Goal: Find specific page/section: Find specific page/section

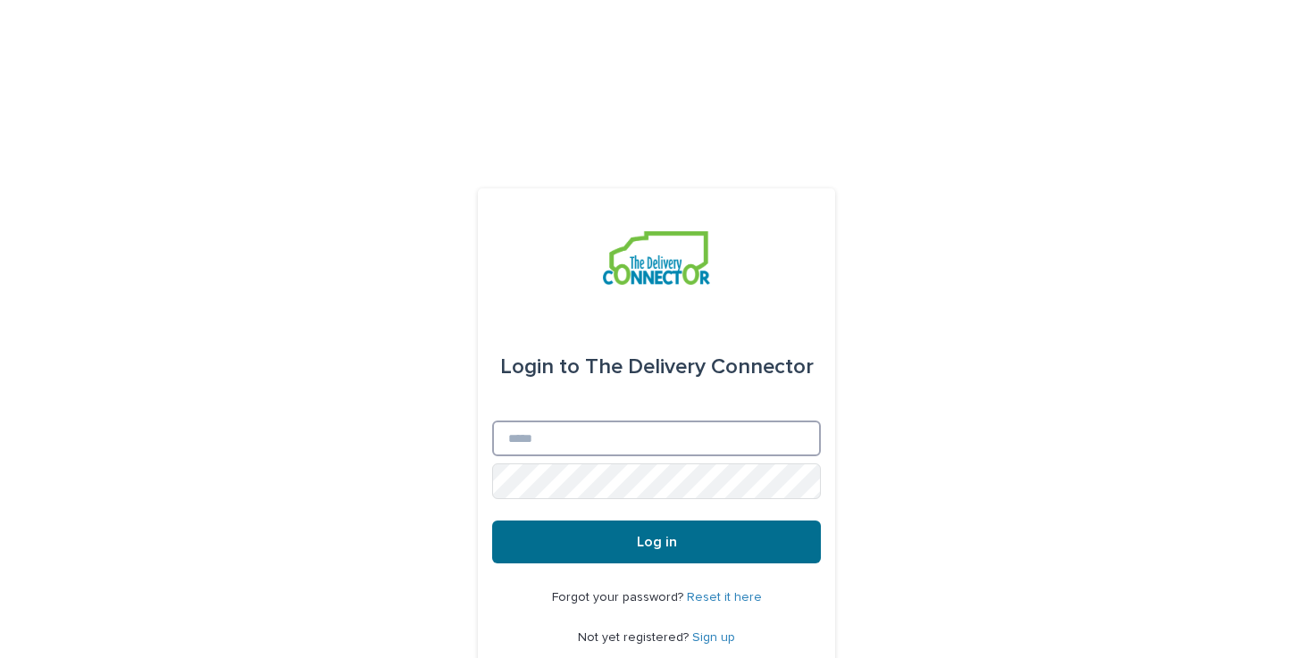
type input "**********"
click at [735, 521] on button "Log in" at bounding box center [656, 542] width 329 height 43
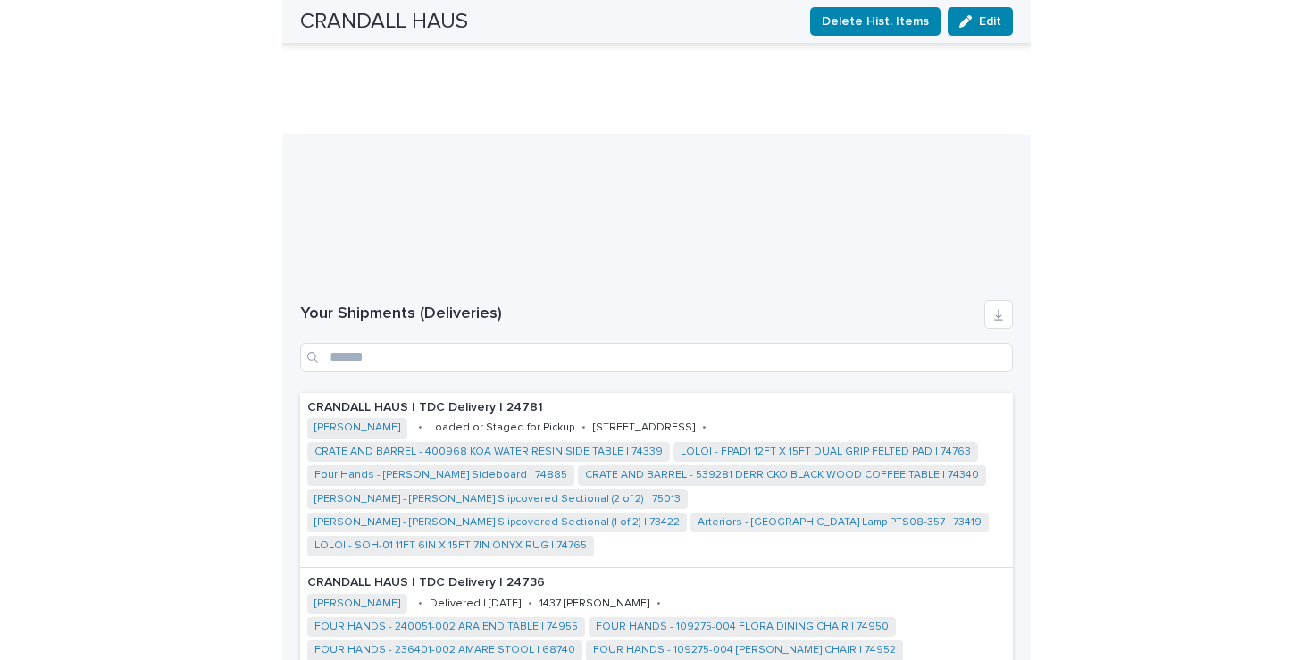
scroll to position [1346, 0]
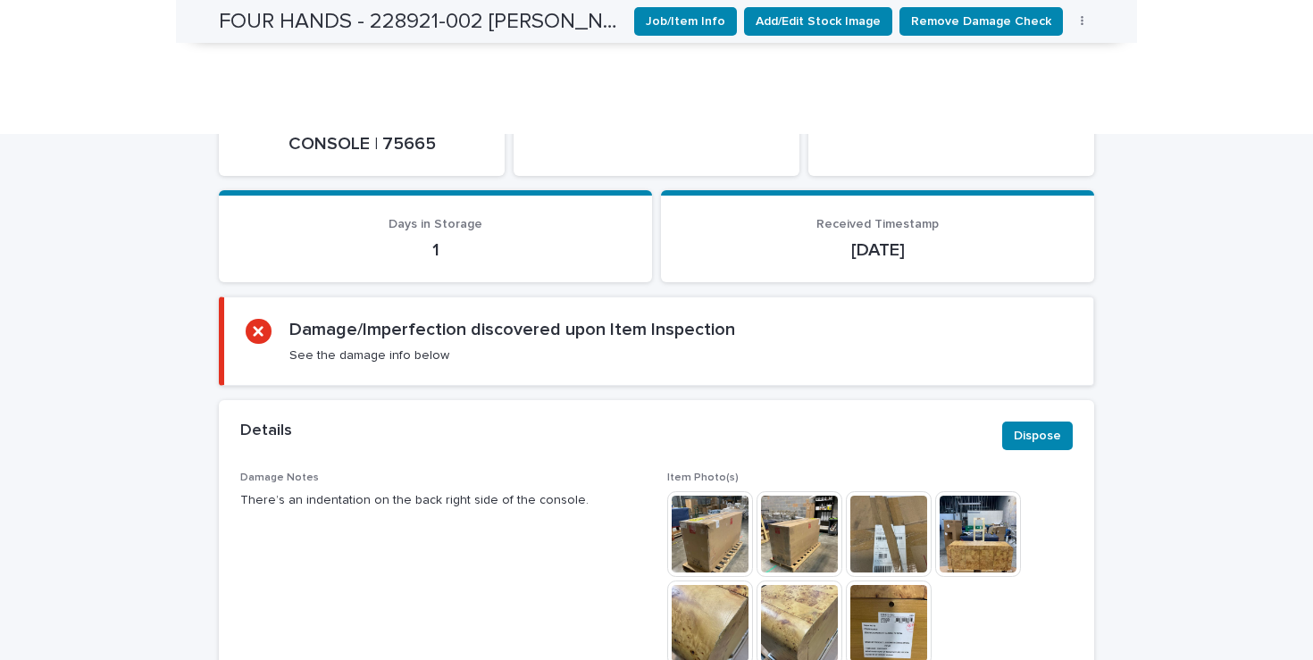
click at [710, 580] on img at bounding box center [710, 623] width 86 height 86
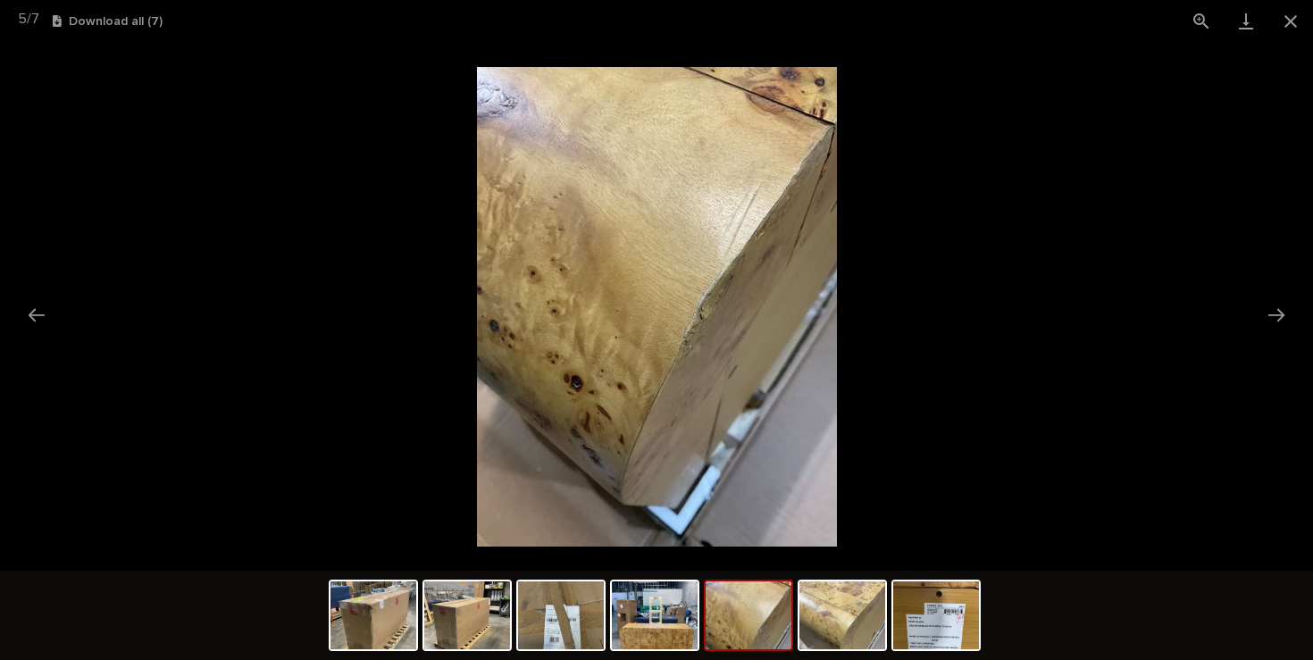
scroll to position [421, 0]
click at [992, 354] on picture at bounding box center [656, 306] width 1313 height 529
click at [1289, 22] on button "Close gallery" at bounding box center [1290, 21] width 45 height 42
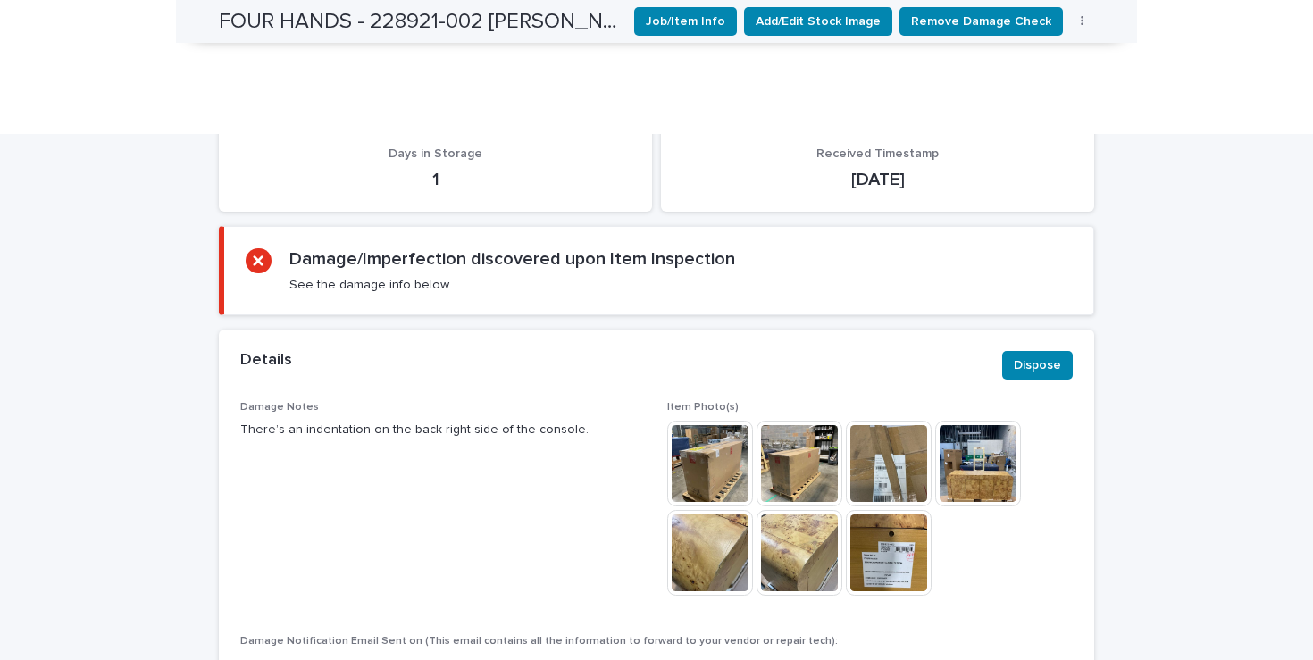
click at [738, 421] on img at bounding box center [710, 464] width 86 height 86
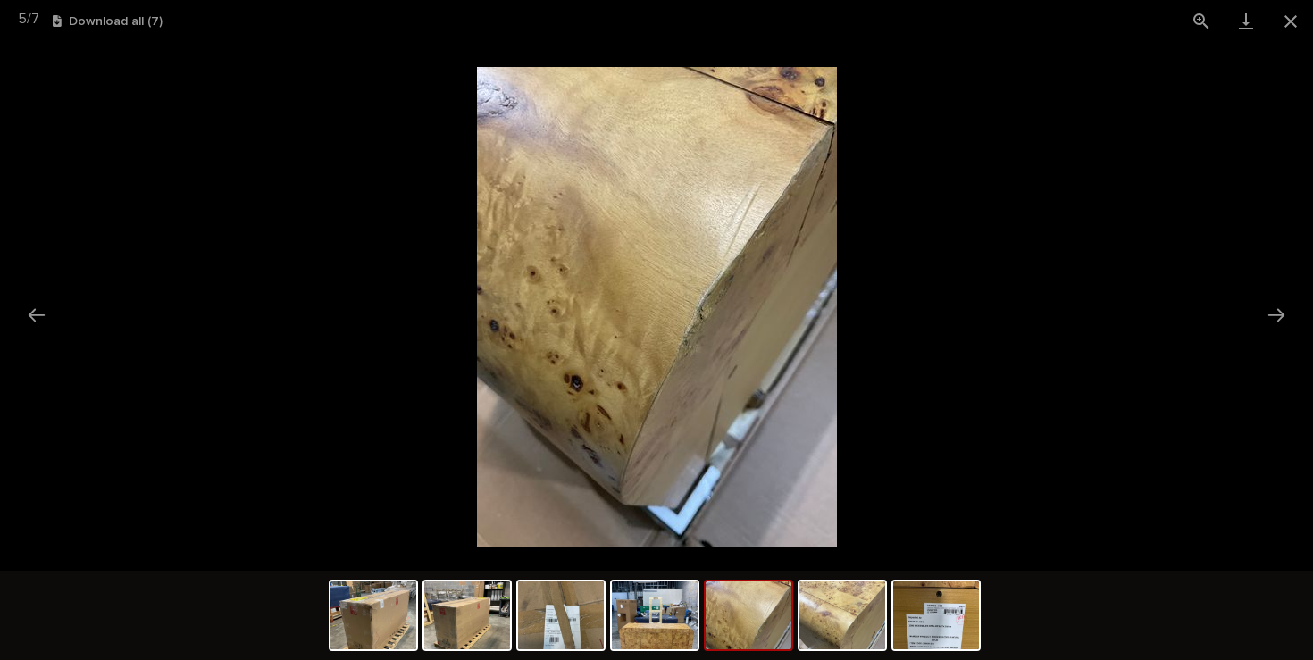
click at [880, 321] on picture at bounding box center [656, 306] width 1313 height 529
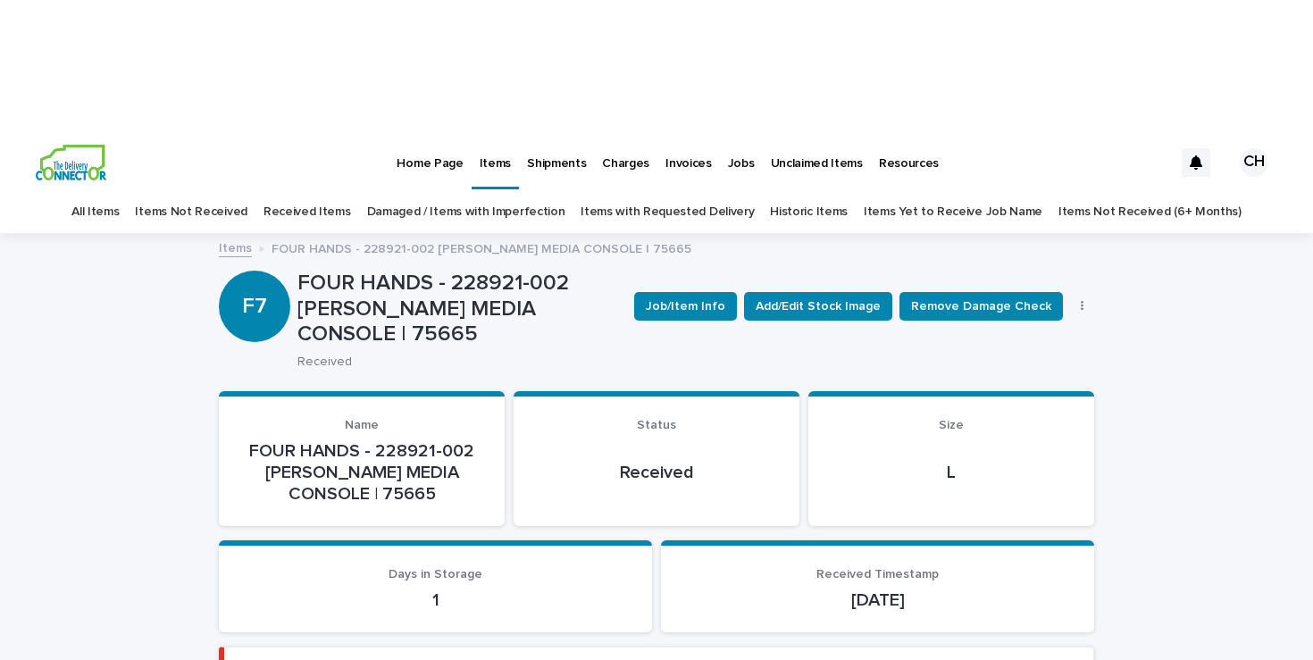
click at [87, 145] on img at bounding box center [71, 163] width 71 height 36
